Goal: Information Seeking & Learning: Learn about a topic

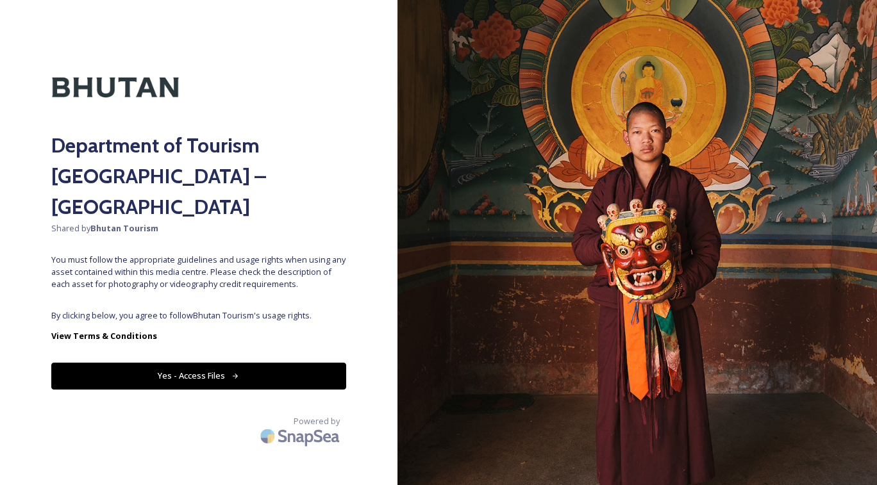
click at [249, 389] on button "Yes - Access Files" at bounding box center [198, 376] width 295 height 26
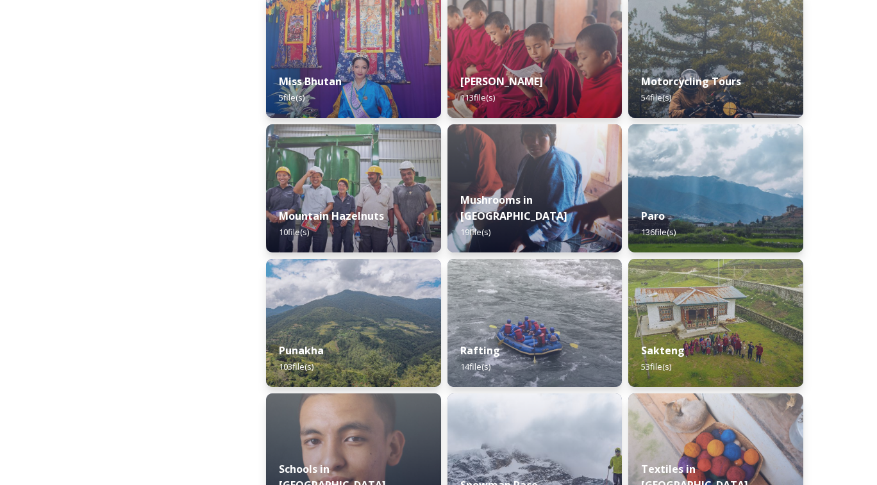
scroll to position [962, 0]
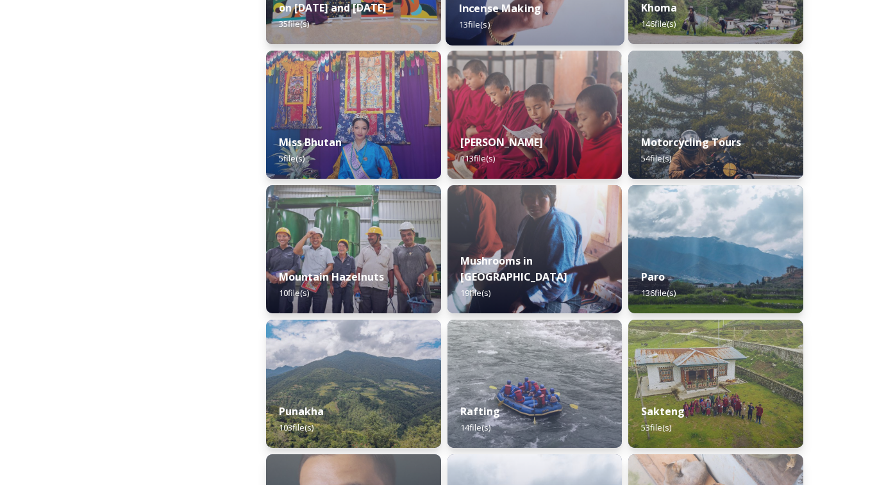
click at [504, 13] on strong "Incense Making" at bounding box center [499, 8] width 83 height 14
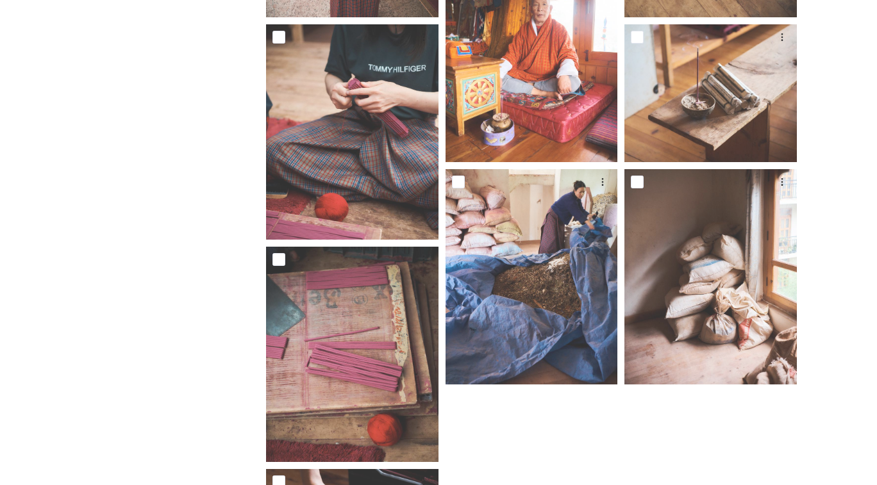
scroll to position [666, 0]
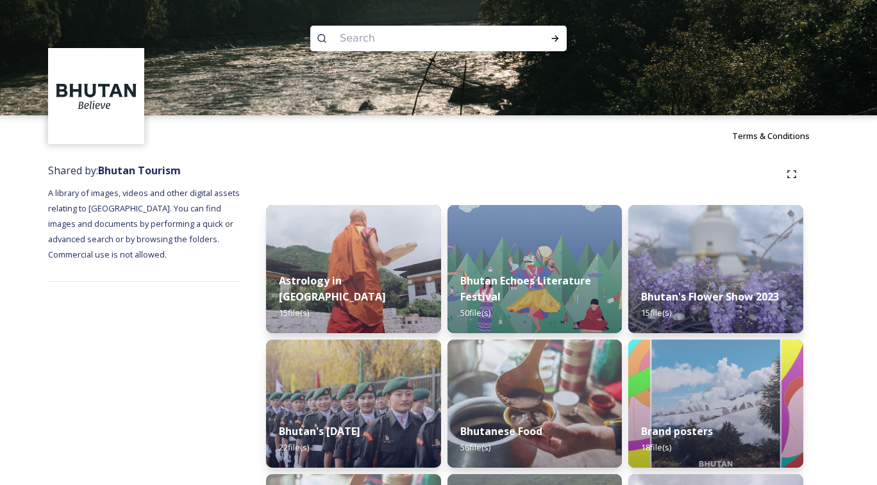
click at [485, 52] on img at bounding box center [438, 57] width 877 height 115
click at [441, 43] on input at bounding box center [421, 38] width 176 height 28
type input "drukair"
click at [555, 38] on icon at bounding box center [555, 38] width 7 height 6
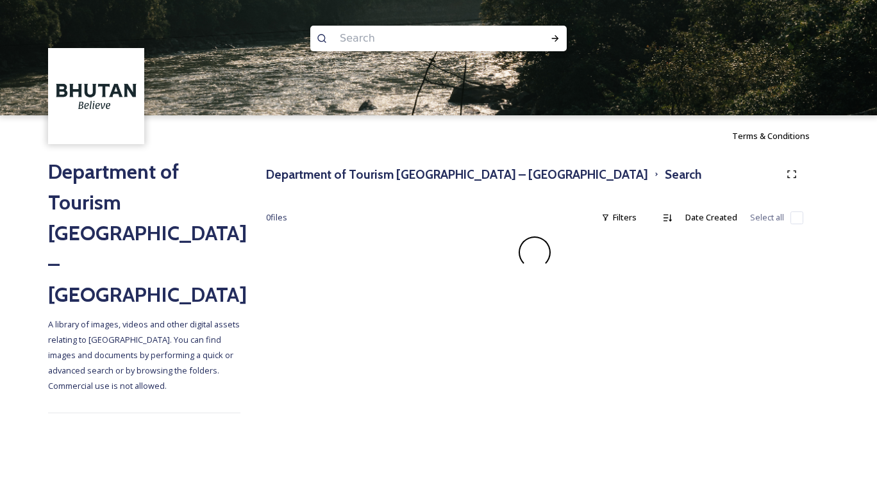
click at [464, 48] on input at bounding box center [421, 38] width 176 height 28
type input "flight"
click at [555, 39] on icon at bounding box center [555, 38] width 10 height 10
click at [455, 40] on input at bounding box center [446, 38] width 159 height 28
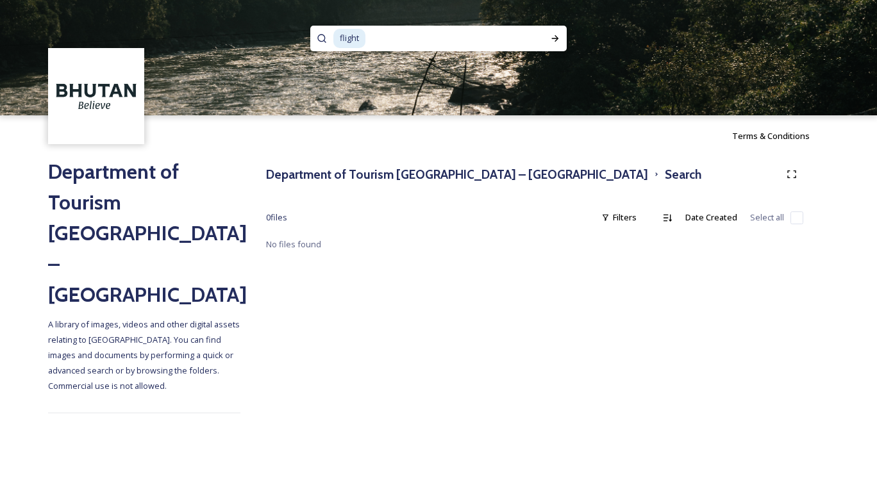
click at [455, 40] on input at bounding box center [446, 38] width 159 height 28
type input "f"
type input "plane"
click at [400, 44] on input at bounding box center [448, 38] width 158 height 28
type input "p"
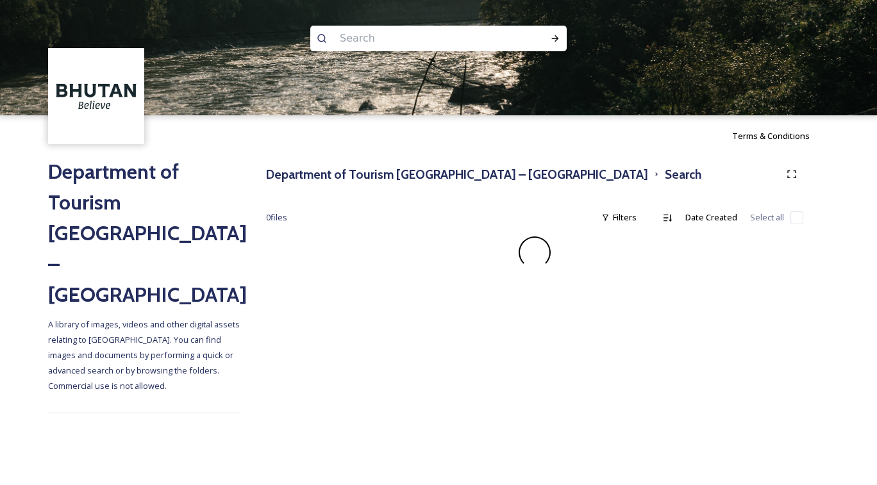
click at [79, 114] on img at bounding box center [96, 96] width 93 height 93
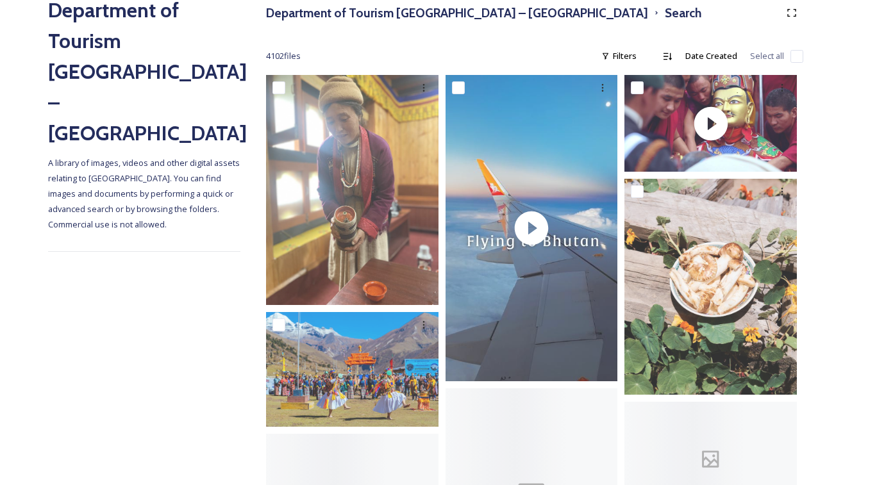
scroll to position [235, 0]
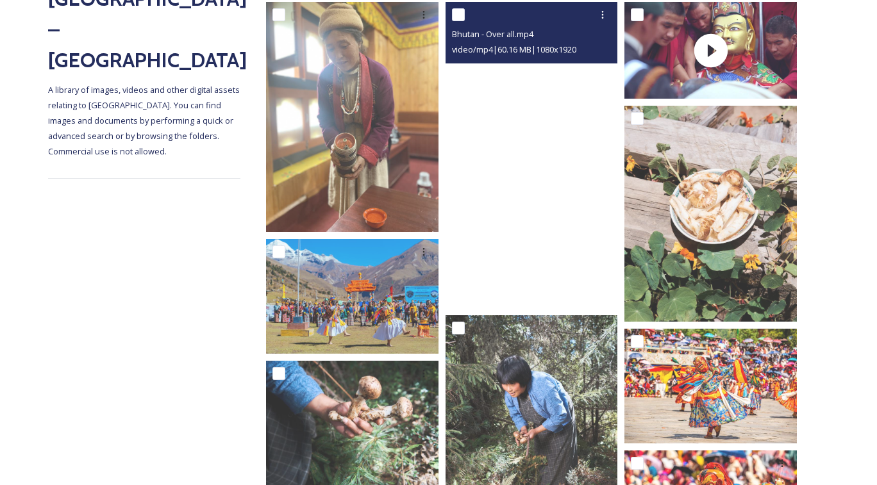
click at [554, 169] on video "Bhutan - Over all.mp4" at bounding box center [531, 155] width 172 height 306
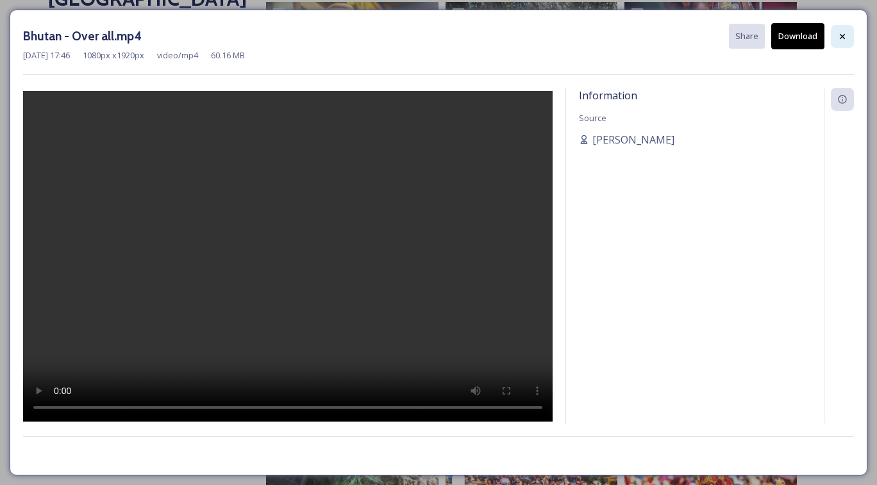
click at [841, 39] on icon at bounding box center [842, 36] width 10 height 10
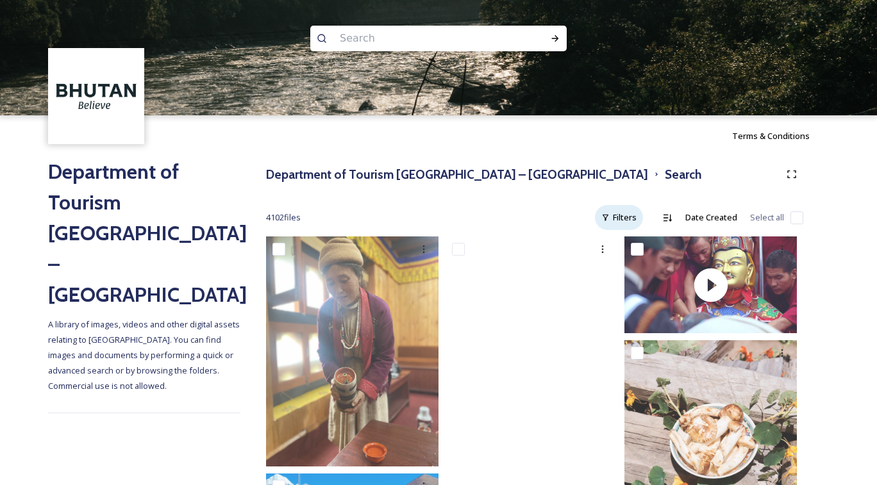
click at [613, 222] on div "Filters" at bounding box center [619, 217] width 48 height 25
click at [520, 277] on span "Size" at bounding box center [528, 271] width 17 height 12
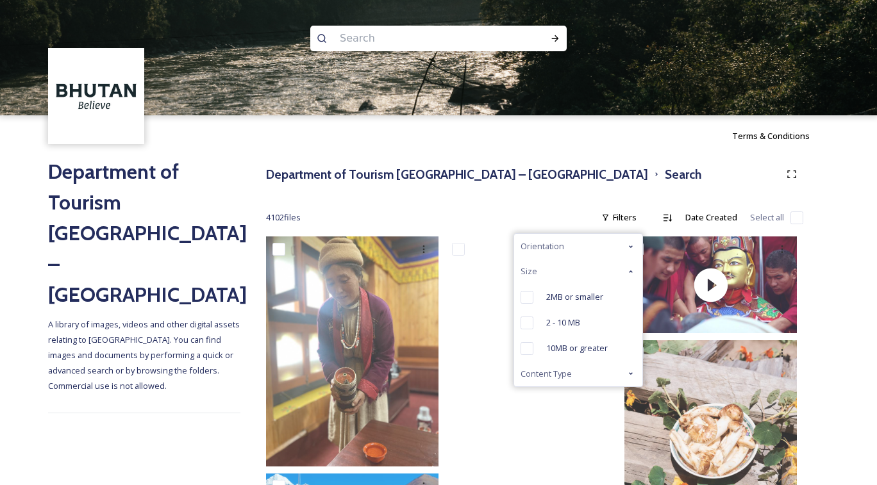
click at [520, 277] on span "Size" at bounding box center [528, 271] width 17 height 12
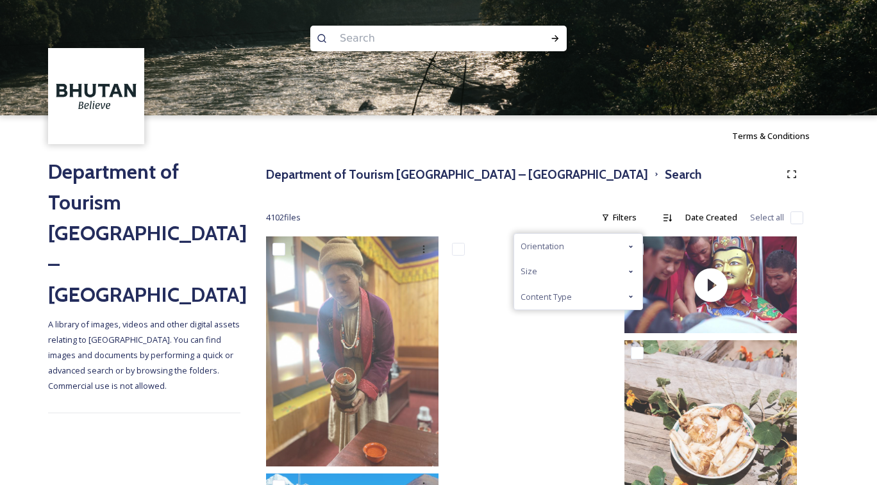
click at [520, 303] on span "Content Type" at bounding box center [545, 297] width 51 height 12
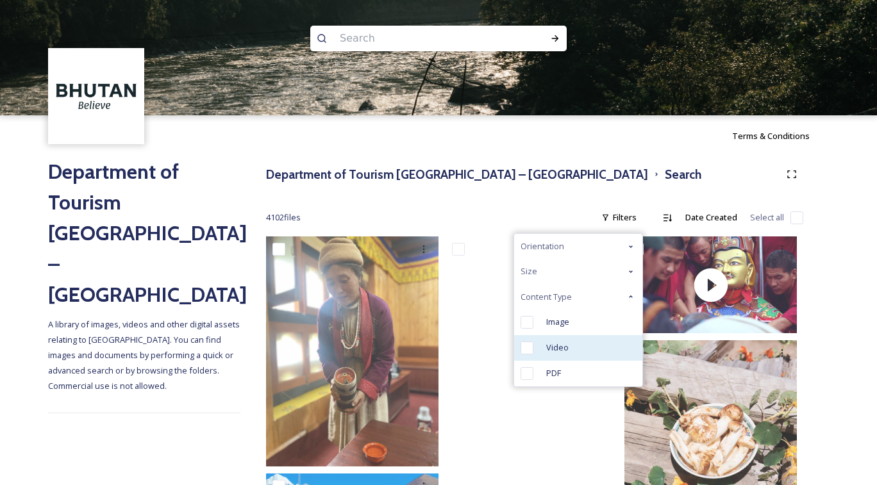
click at [531, 361] on div "Video" at bounding box center [578, 348] width 128 height 26
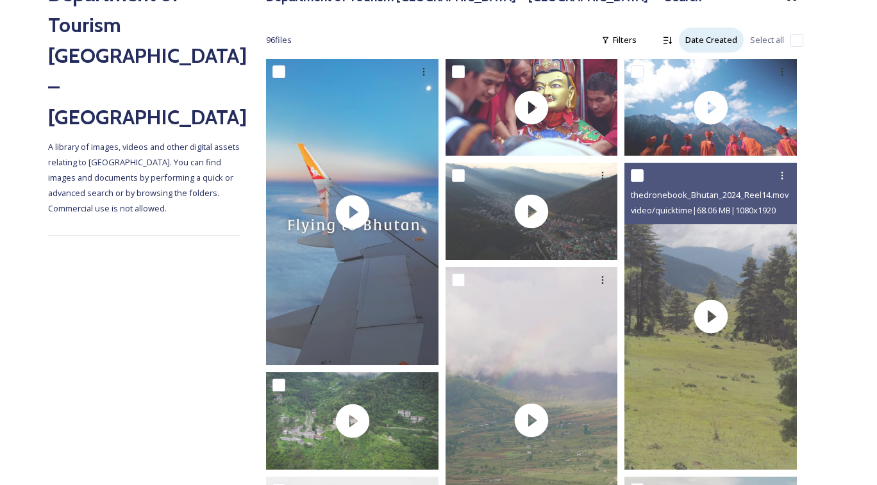
scroll to position [178, 0]
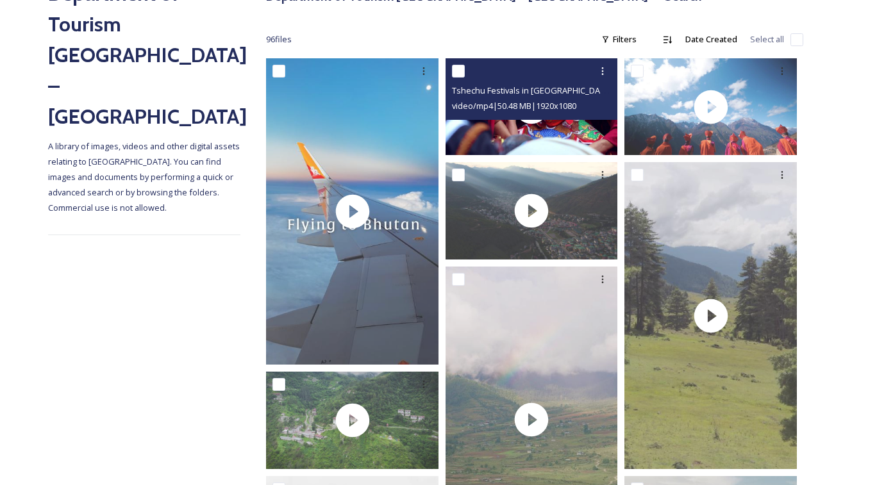
click at [530, 111] on span "video/mp4 | 50.48 MB | 1920 x 1080" at bounding box center [514, 106] width 124 height 12
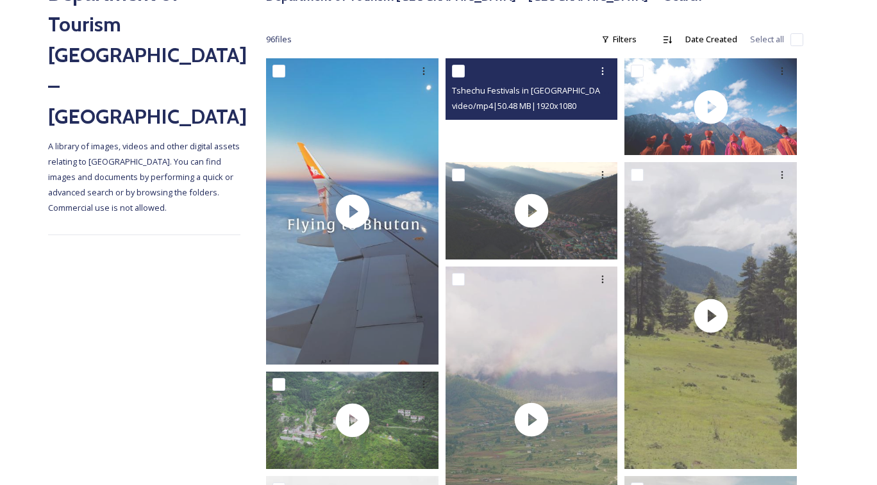
click at [531, 140] on video "Tshechu Festivals in Bhutan.mp4" at bounding box center [531, 106] width 172 height 97
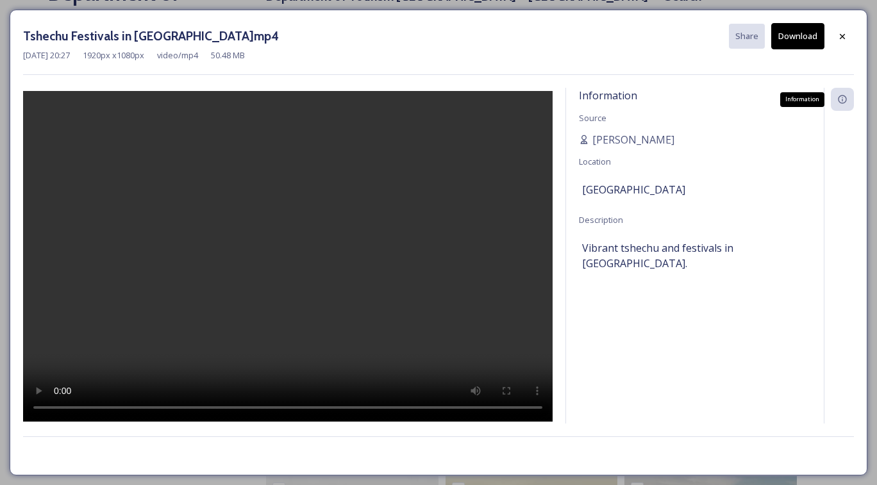
click at [847, 104] on icon at bounding box center [842, 99] width 10 height 10
click at [843, 104] on icon at bounding box center [842, 99] width 10 height 10
click at [847, 38] on icon at bounding box center [842, 36] width 10 height 10
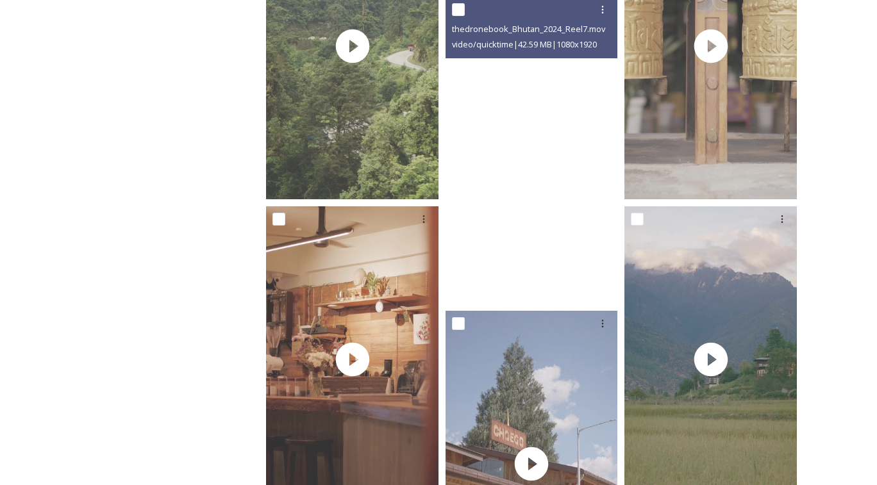
scroll to position [1412, 0]
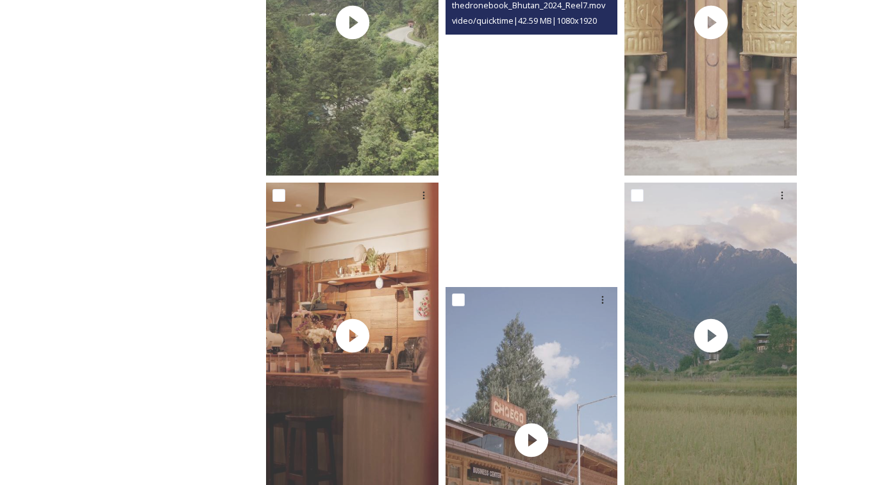
click at [536, 165] on video "thedronebook_Bhutan_2024_Reel7.mov" at bounding box center [531, 126] width 172 height 306
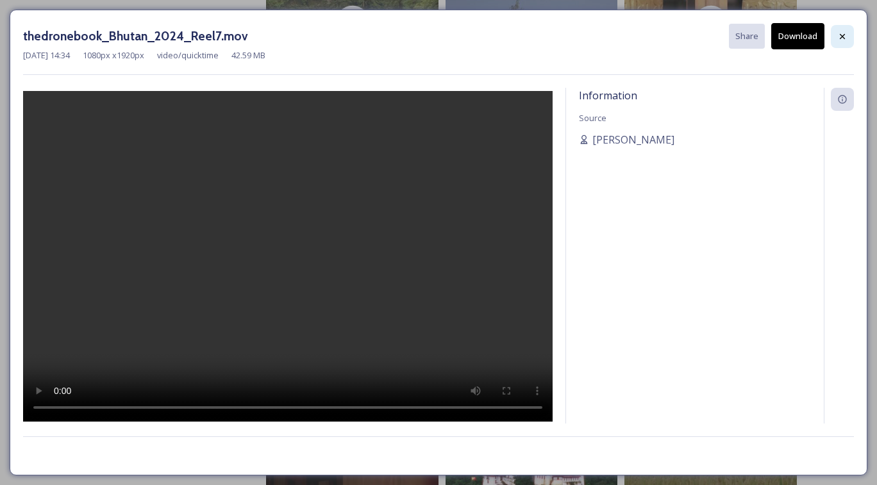
click at [845, 36] on icon at bounding box center [842, 36] width 10 height 10
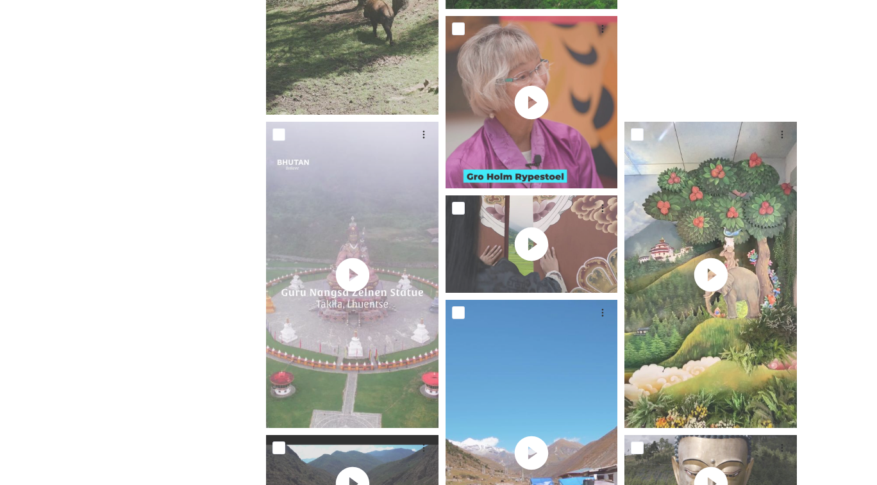
scroll to position [2427, 0]
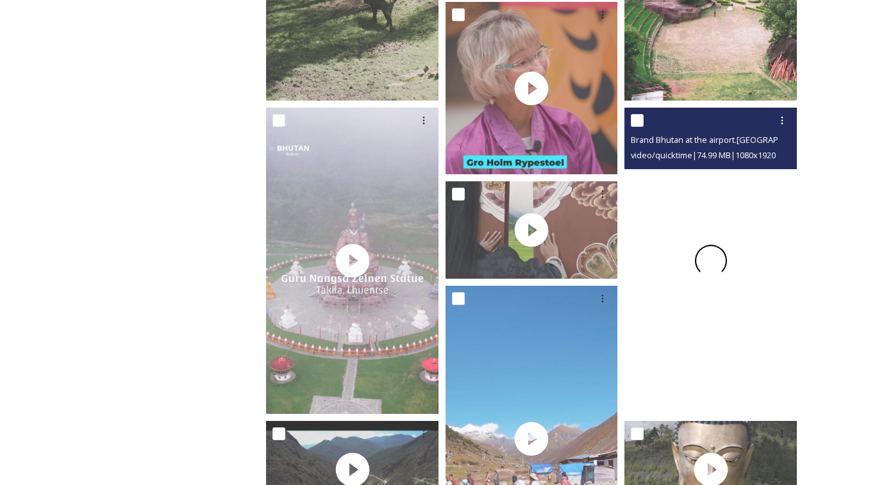
click at [713, 263] on span at bounding box center [710, 260] width 43 height 43
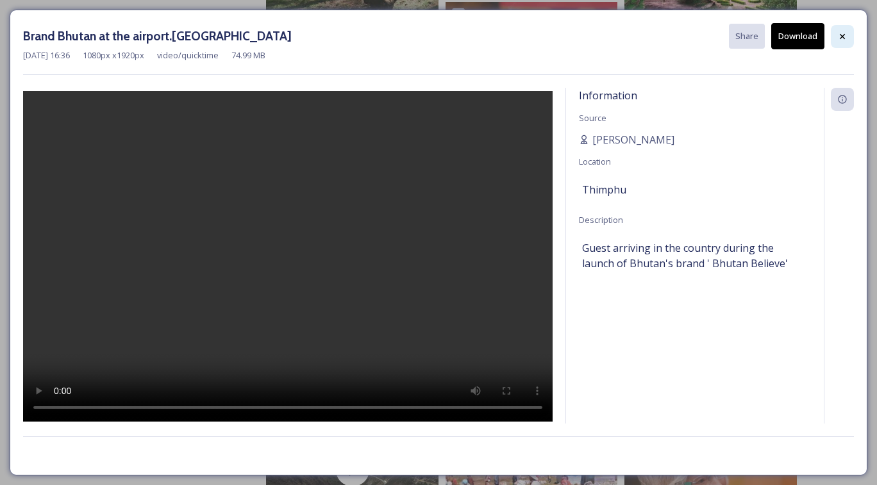
click at [843, 36] on icon at bounding box center [841, 35] width 5 height 5
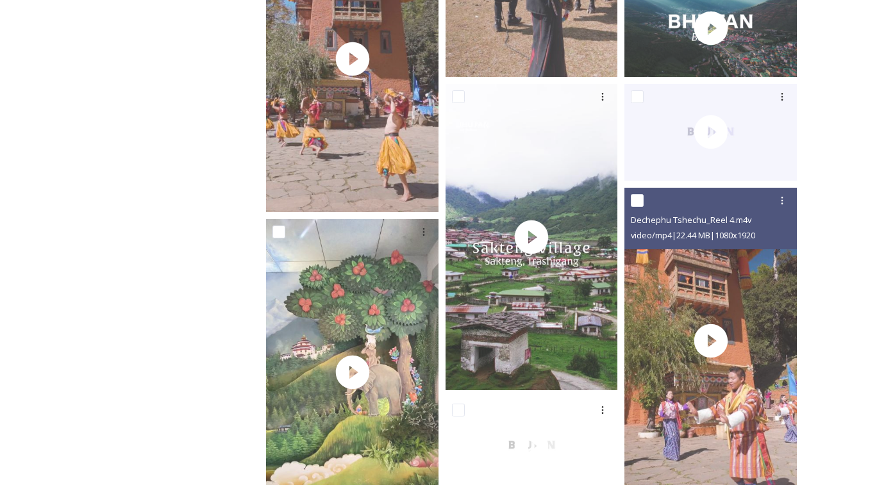
scroll to position [3465, 0]
